Goal: Task Accomplishment & Management: Manage account settings

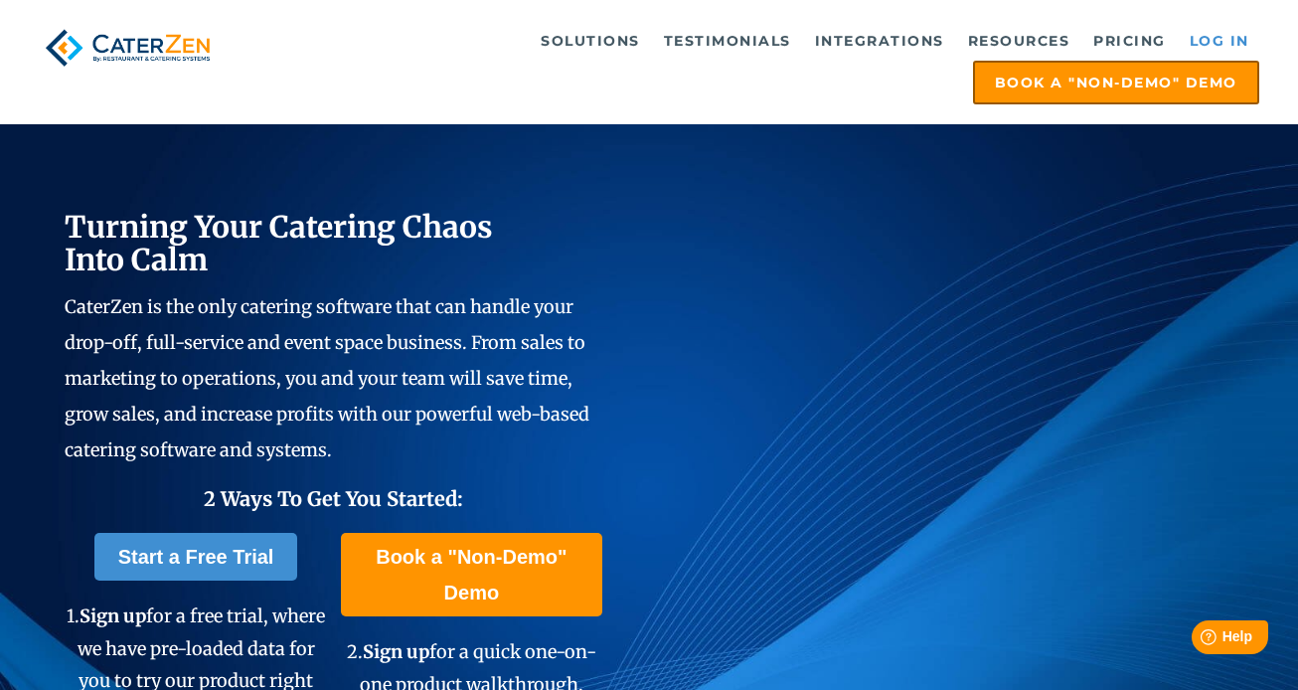
click at [1211, 37] on link "Log in" at bounding box center [1218, 41] width 79 height 40
click at [1198, 32] on link "Log in" at bounding box center [1218, 41] width 79 height 40
click at [1220, 19] on div "Solutions Catering CRM Catering Sales Catering Management Catering Marketing Ca…" at bounding box center [649, 62] width 1298 height 124
click at [1213, 44] on link "Log in" at bounding box center [1218, 41] width 79 height 40
click at [1223, 30] on link "Log in" at bounding box center [1218, 41] width 79 height 40
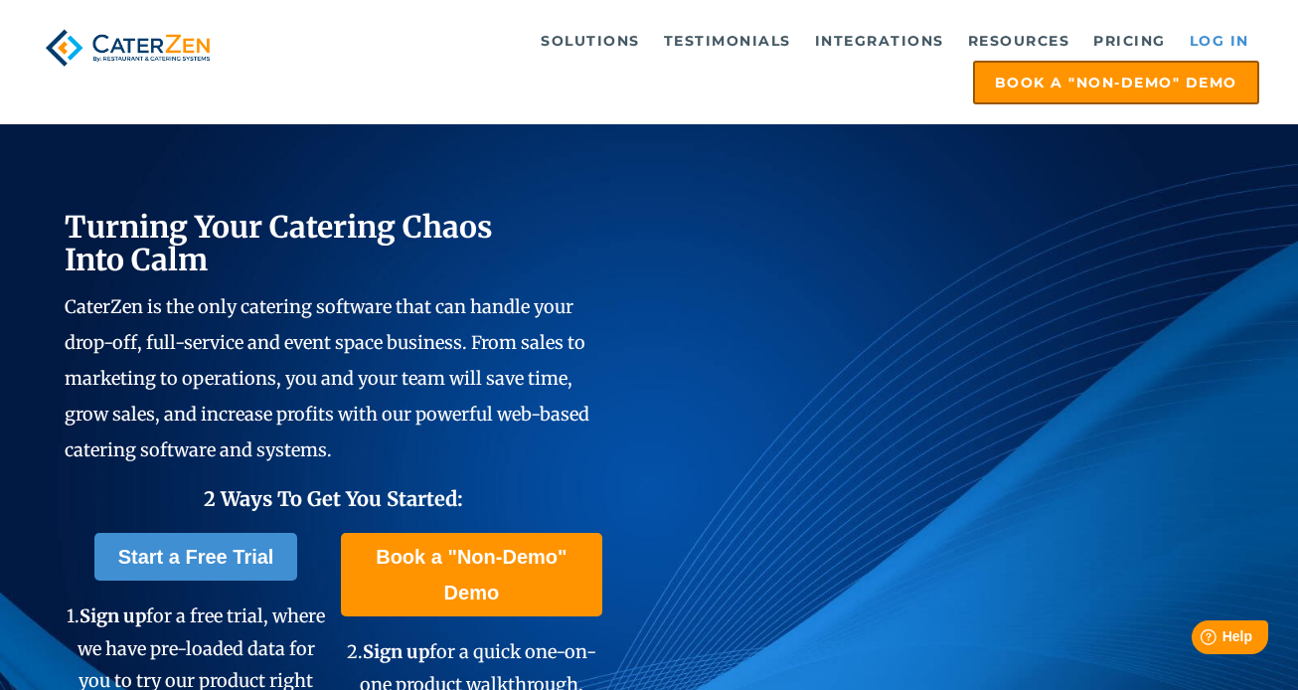
click at [1235, 37] on link "Log in" at bounding box center [1218, 41] width 79 height 40
click at [1221, 33] on link "Log in" at bounding box center [1218, 41] width 79 height 40
click at [1199, 41] on link "Log in" at bounding box center [1218, 41] width 79 height 40
